Goal: Task Accomplishment & Management: Use online tool/utility

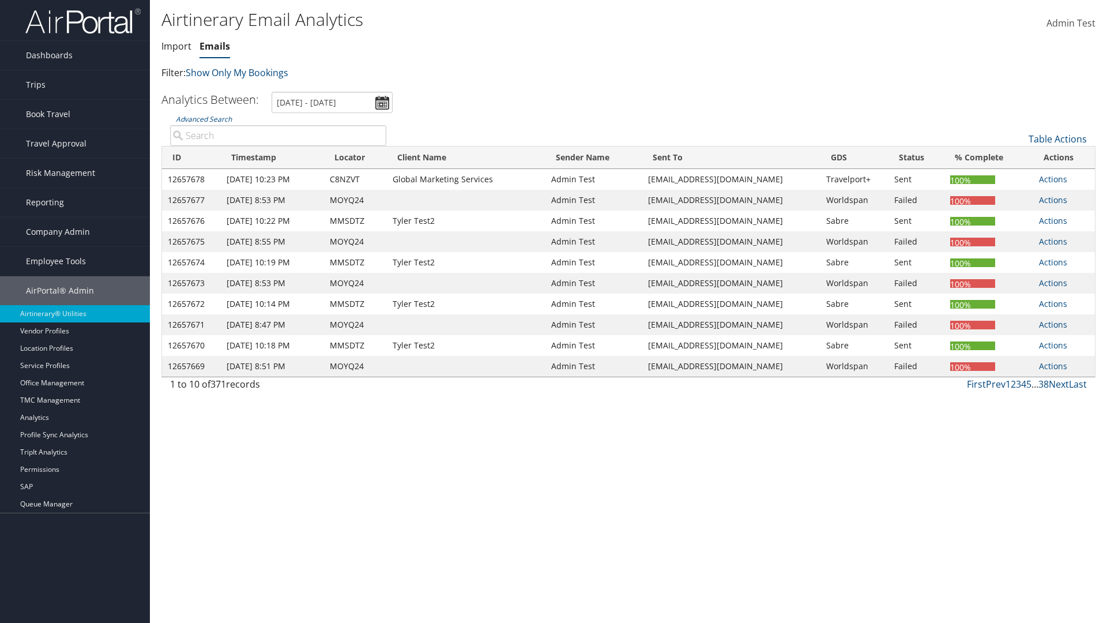
click at [215, 46] on link "Emails" at bounding box center [215, 46] width 31 height 13
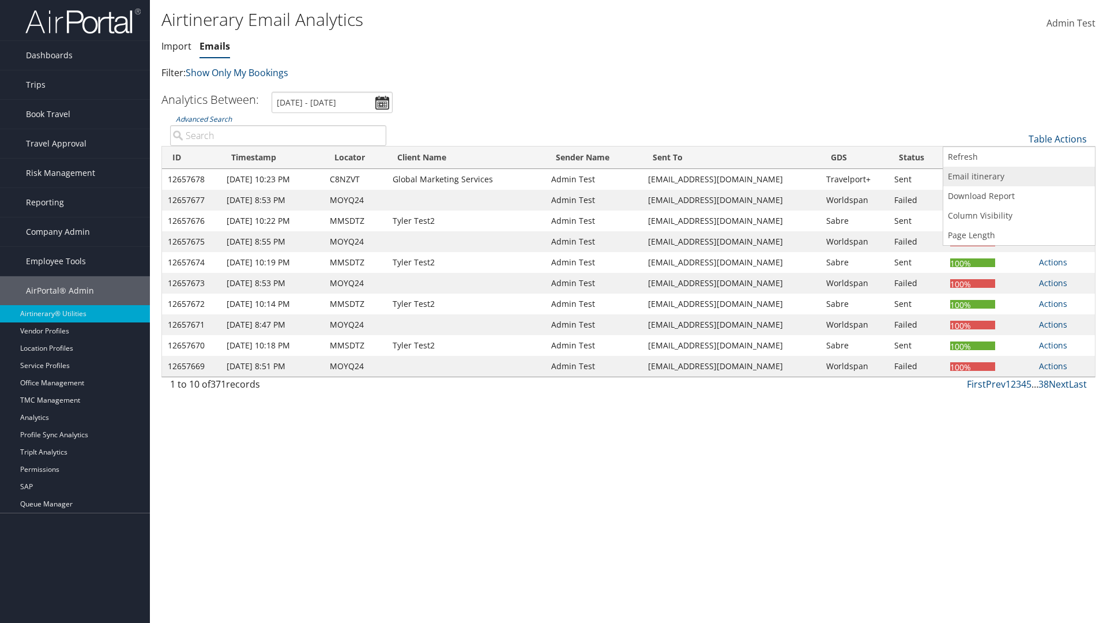
click at [1019, 176] on link "Email itinerary" at bounding box center [1019, 177] width 152 height 20
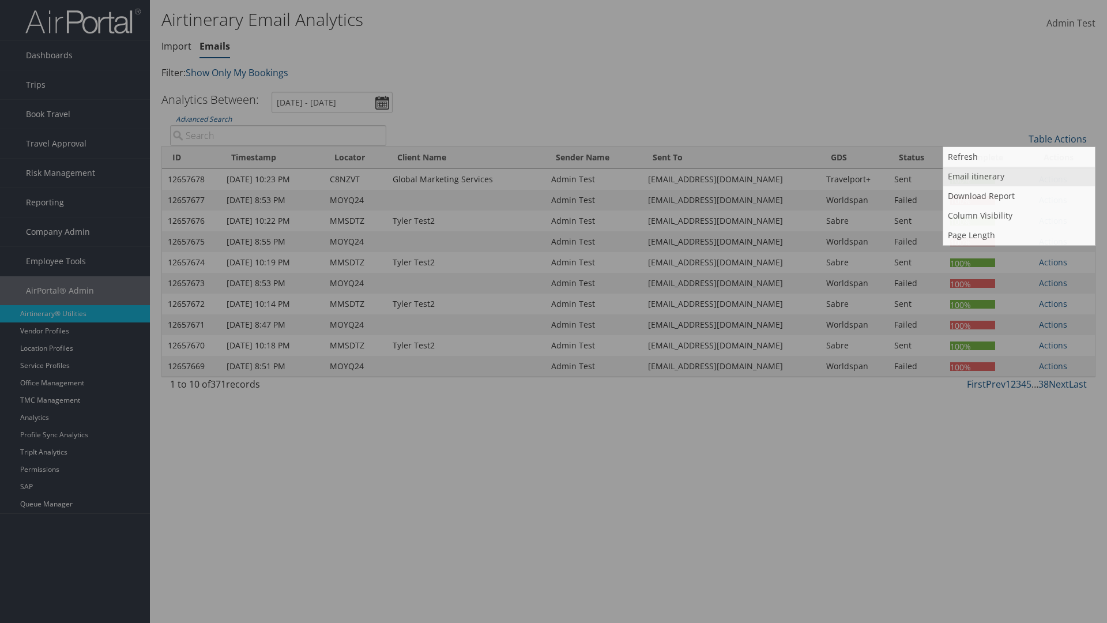
type input "MOYQ24"
type input "[EMAIL_ADDRESS][DOMAIN_NAME]"
select select "1P"
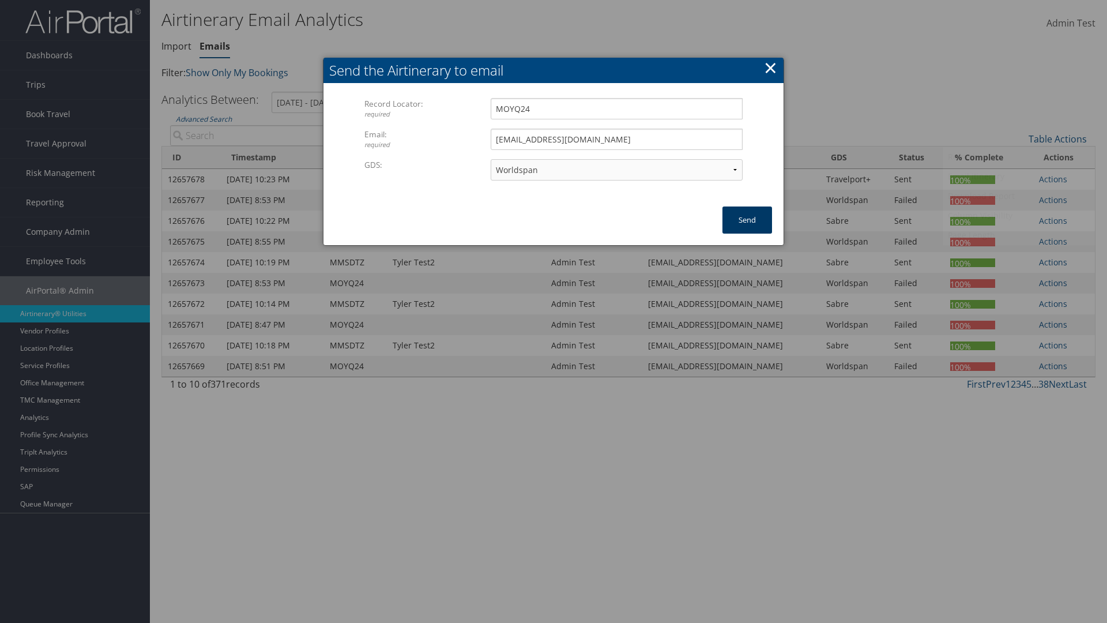
click at [747, 220] on button "Send" at bounding box center [748, 219] width 50 height 27
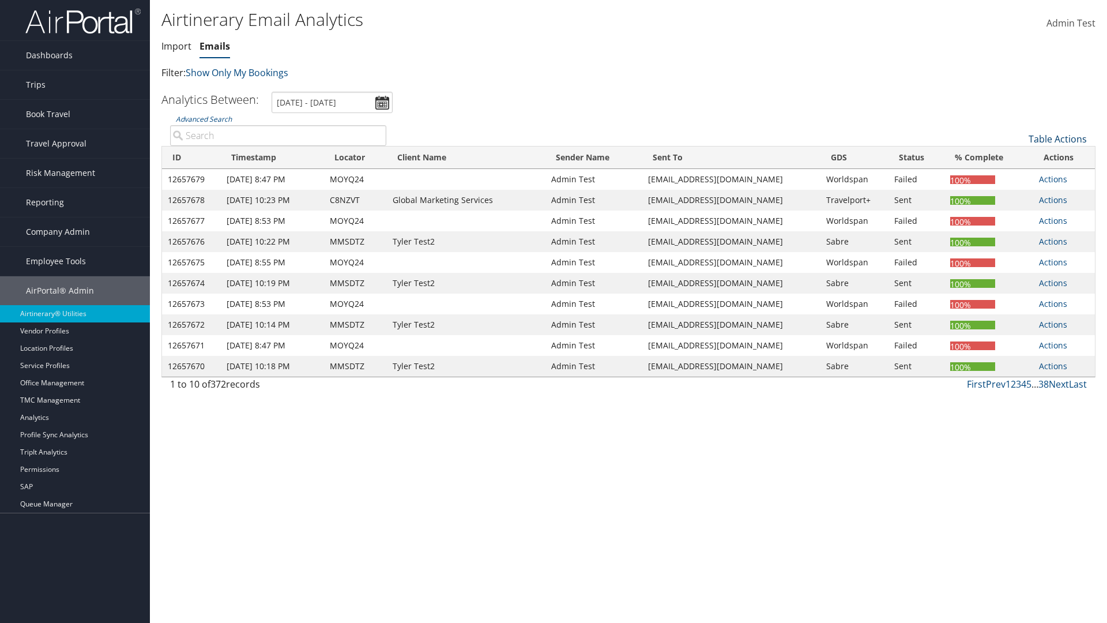
click at [1058, 139] on link "Table Actions" at bounding box center [1058, 139] width 58 height 13
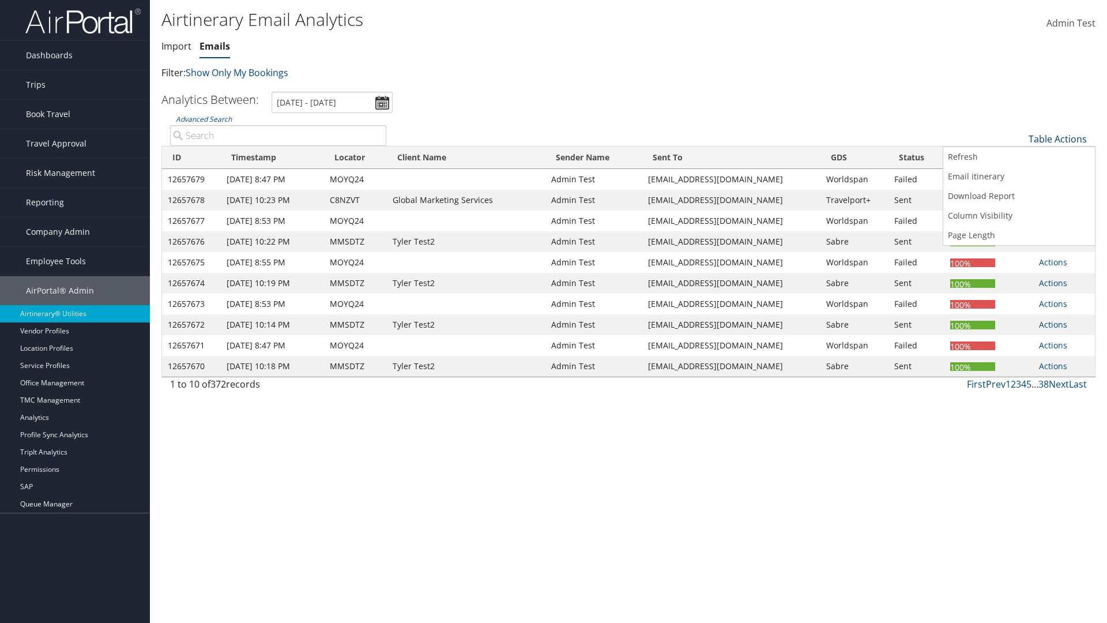
click at [1019, 196] on link "Download Report" at bounding box center [1019, 196] width 152 height 20
